Goal: Information Seeking & Learning: Learn about a topic

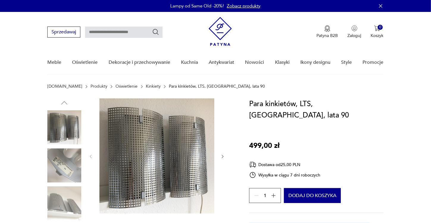
drag, startPoint x: 226, startPoint y: 156, endPoint x: 222, endPoint y: 156, distance: 3.9
click at [222, 156] on div at bounding box center [141, 184] width 188 height 173
click at [222, 156] on icon "button" at bounding box center [222, 156] width 5 height 5
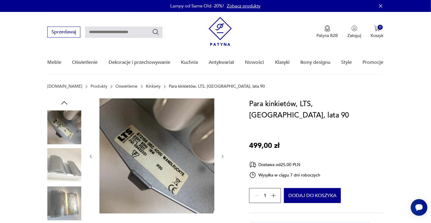
click at [222, 156] on icon "button" at bounding box center [222, 156] width 5 height 5
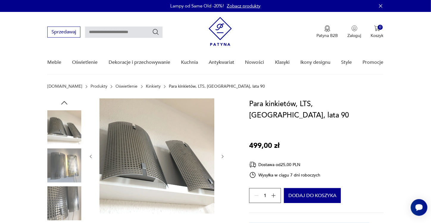
click at [222, 156] on icon "button" at bounding box center [222, 156] width 5 height 5
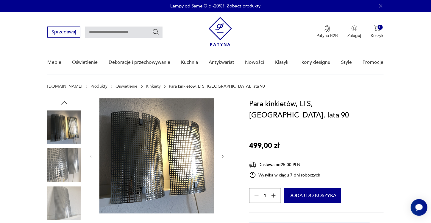
click at [222, 156] on icon "button" at bounding box center [222, 156] width 5 height 5
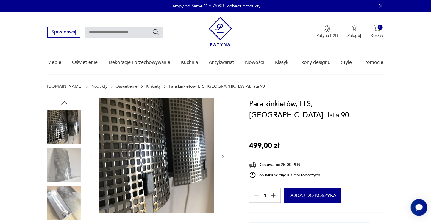
click at [222, 156] on icon "button" at bounding box center [222, 156] width 5 height 5
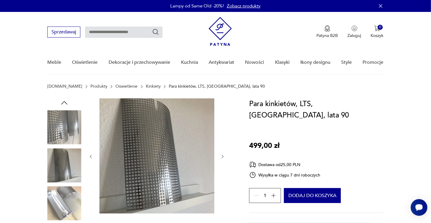
click at [222, 156] on icon "button" at bounding box center [222, 156] width 5 height 5
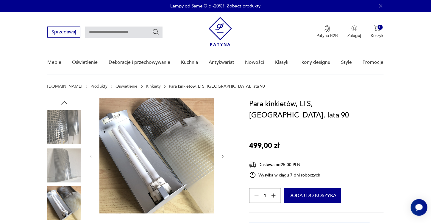
click at [222, 156] on icon "button" at bounding box center [222, 156] width 5 height 5
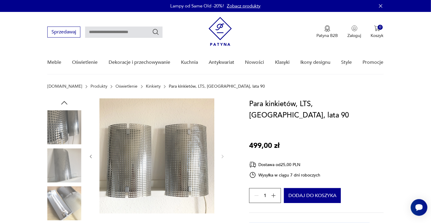
click at [91, 155] on icon "button" at bounding box center [90, 156] width 5 height 5
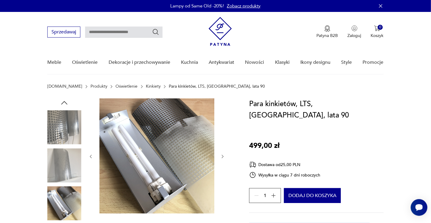
click at [91, 155] on icon "button" at bounding box center [90, 156] width 5 height 5
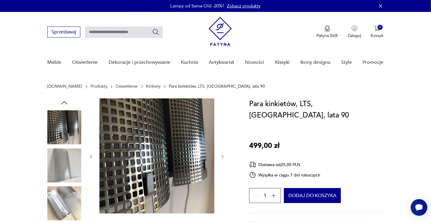
click at [91, 155] on icon "button" at bounding box center [90, 156] width 5 height 5
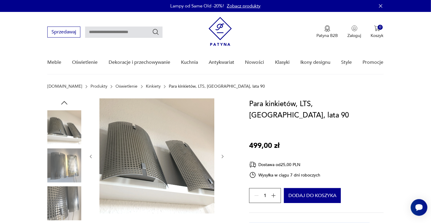
click at [91, 155] on icon "button" at bounding box center [90, 156] width 5 height 5
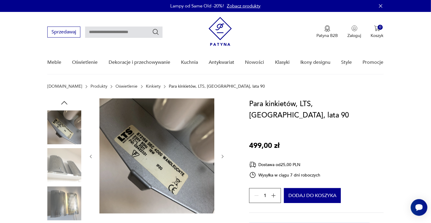
click at [91, 155] on icon "button" at bounding box center [90, 156] width 5 height 5
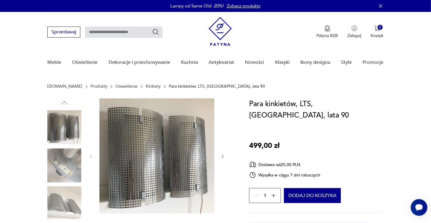
click at [55, 135] on img at bounding box center [64, 127] width 34 height 34
click at [62, 160] on img at bounding box center [64, 165] width 34 height 34
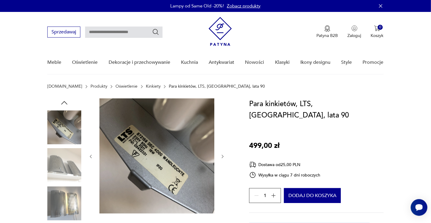
click at [62, 160] on img at bounding box center [64, 165] width 34 height 34
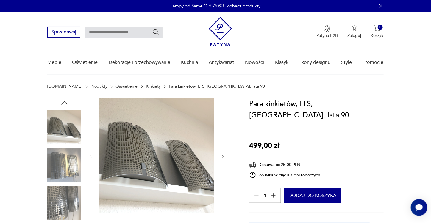
click at [68, 206] on img at bounding box center [64, 203] width 34 height 34
